Goal: Transaction & Acquisition: Purchase product/service

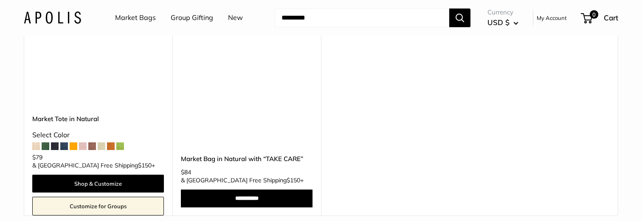
scroll to position [5270, 0]
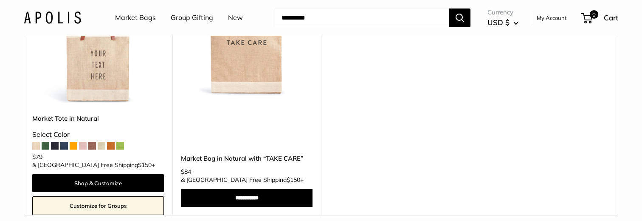
click at [103, 196] on link "Customize for Groups" at bounding box center [98, 205] width 132 height 19
